Goal: Information Seeking & Learning: Learn about a topic

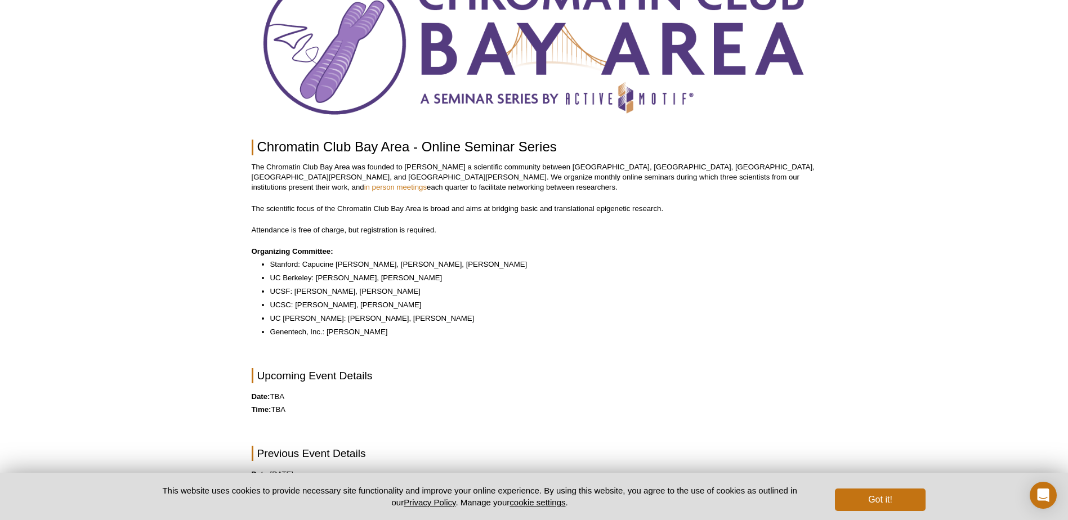
scroll to position [6, 0]
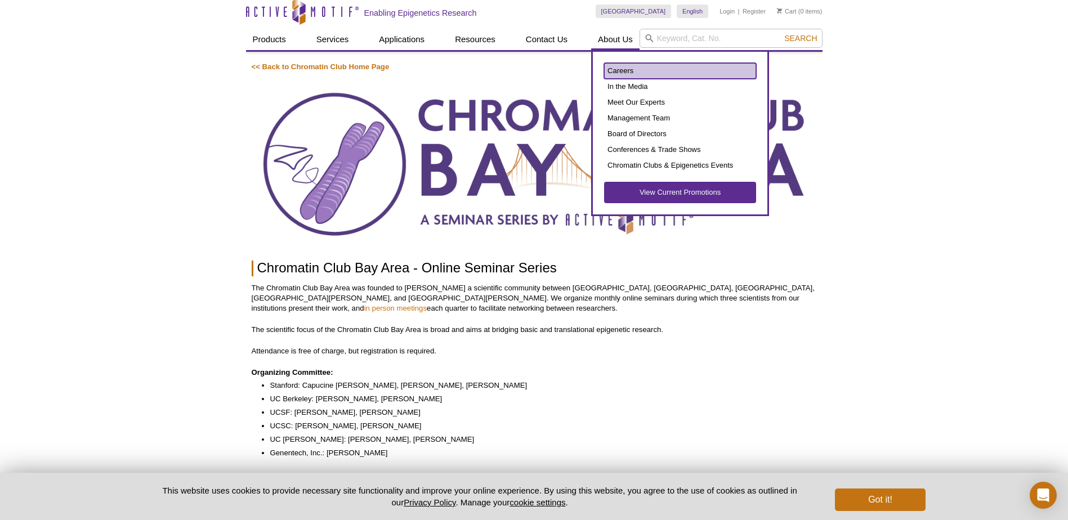
click at [613, 71] on link "Careers" at bounding box center [680, 71] width 152 height 16
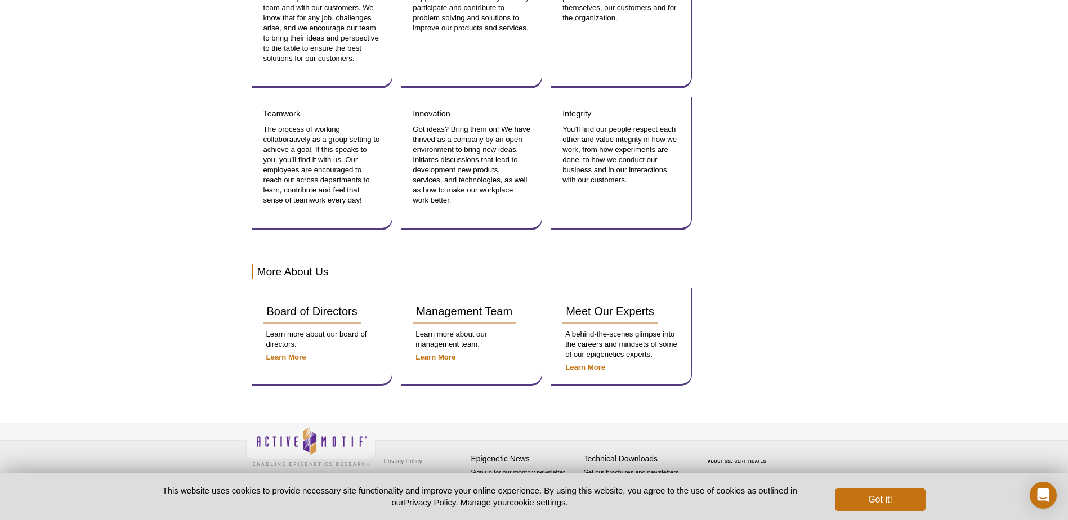
scroll to position [1257, 0]
click at [854, 494] on button "Got it!" at bounding box center [880, 500] width 90 height 23
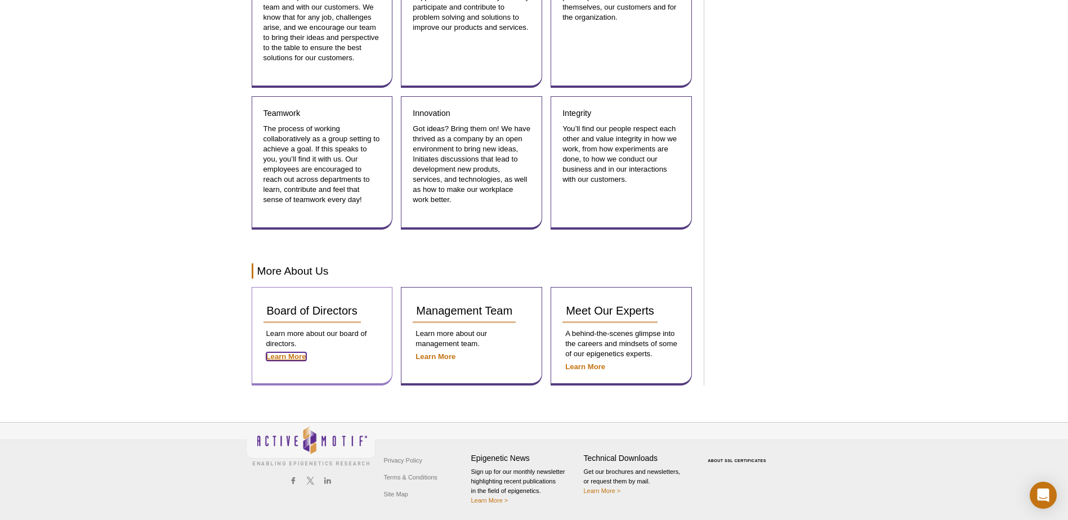
click at [292, 359] on strong "Learn More" at bounding box center [286, 356] width 40 height 8
click at [314, 314] on span "Board of Directors" at bounding box center [312, 311] width 91 height 12
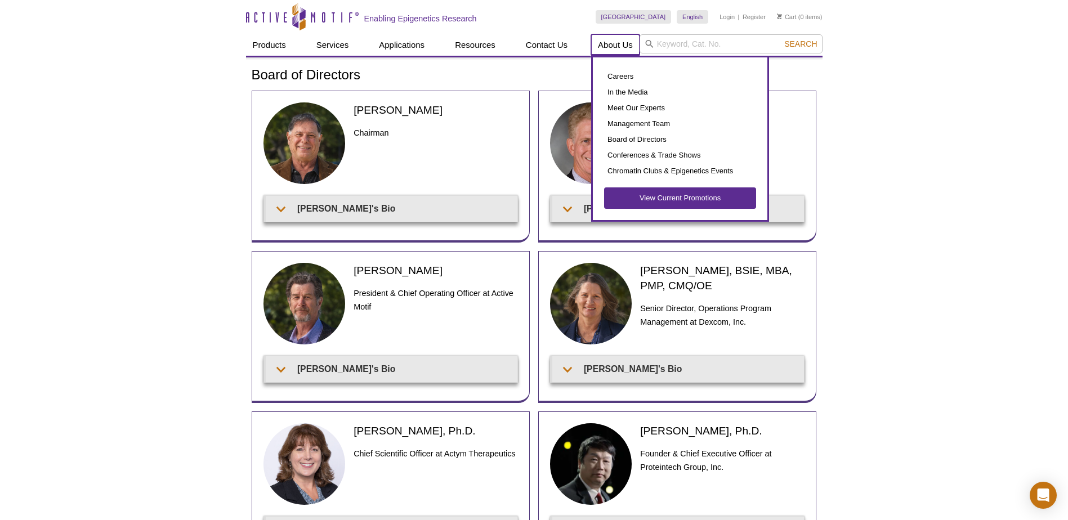
click at [609, 44] on link "About Us" at bounding box center [615, 44] width 48 height 21
